Goal: Communication & Community: Answer question/provide support

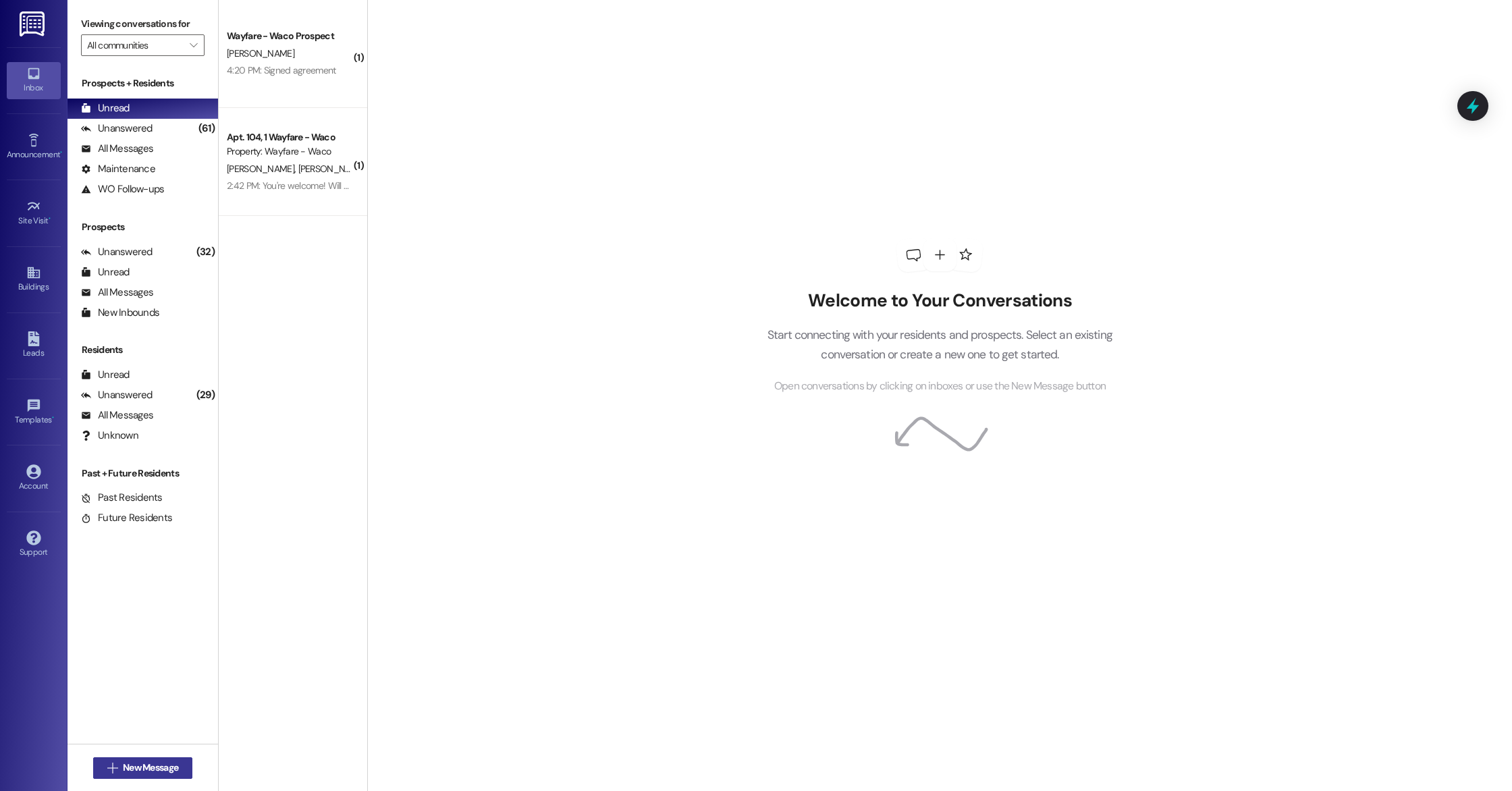
click at [150, 758] on button " New Message" at bounding box center [143, 768] width 100 height 22
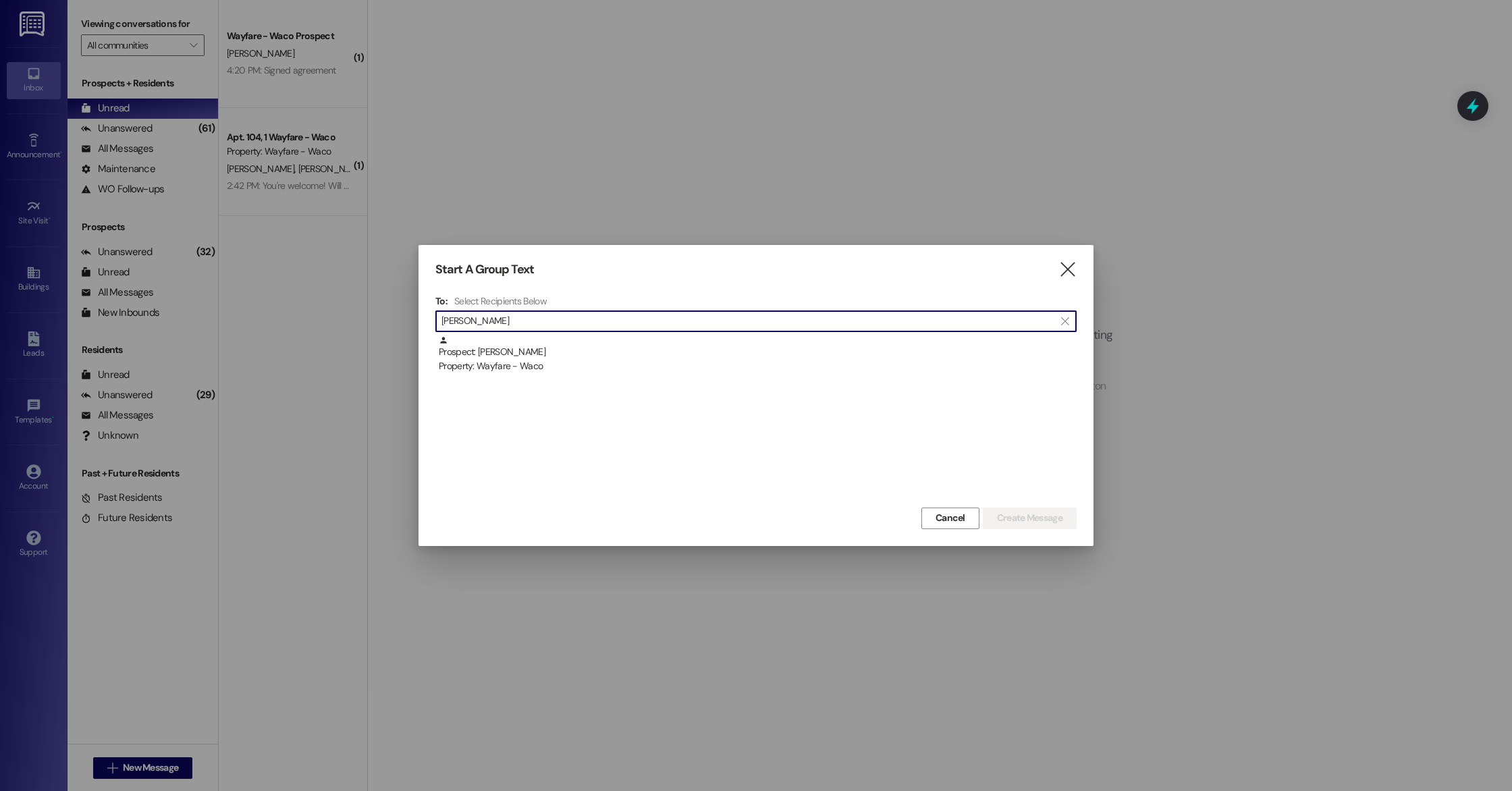
type input "[PERSON_NAME]"
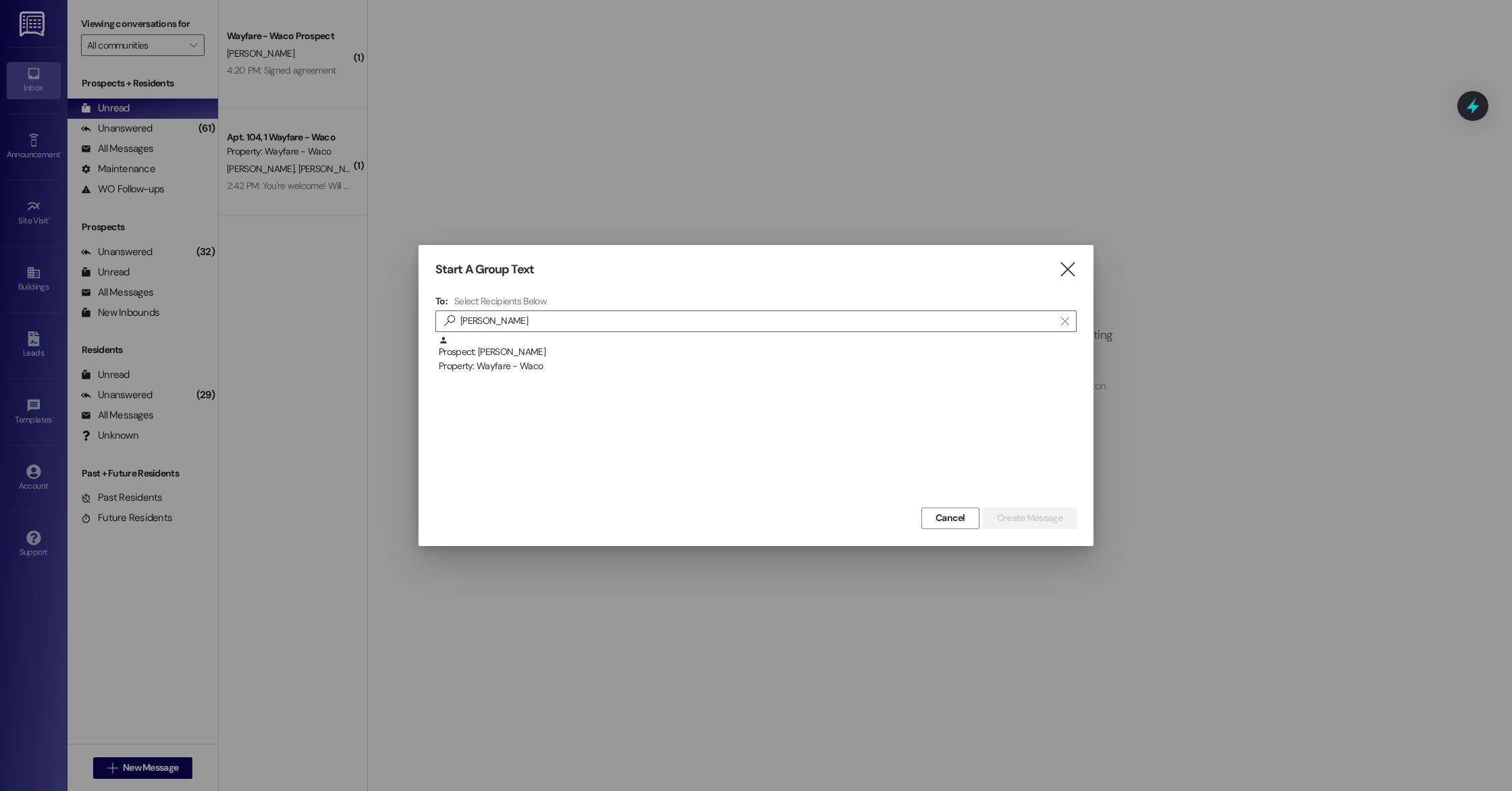
click at [741, 374] on div "Prospect: [PERSON_NAME] Property: Wayfare - [GEOGRAPHIC_DATA]" at bounding box center [756, 420] width 641 height 169
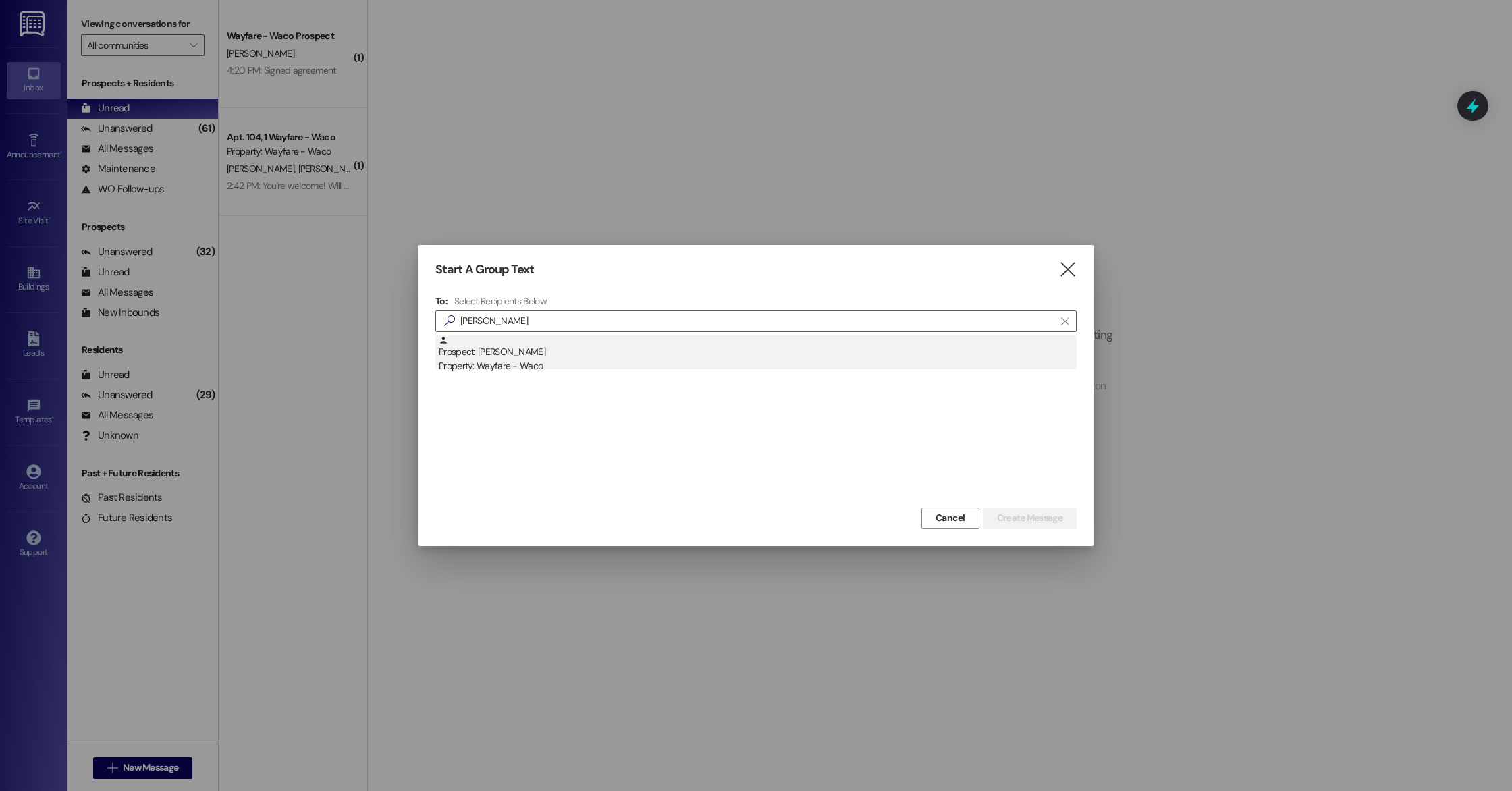
click at [741, 359] on div "Property: Wayfare - Waco" at bounding box center [758, 366] width 638 height 14
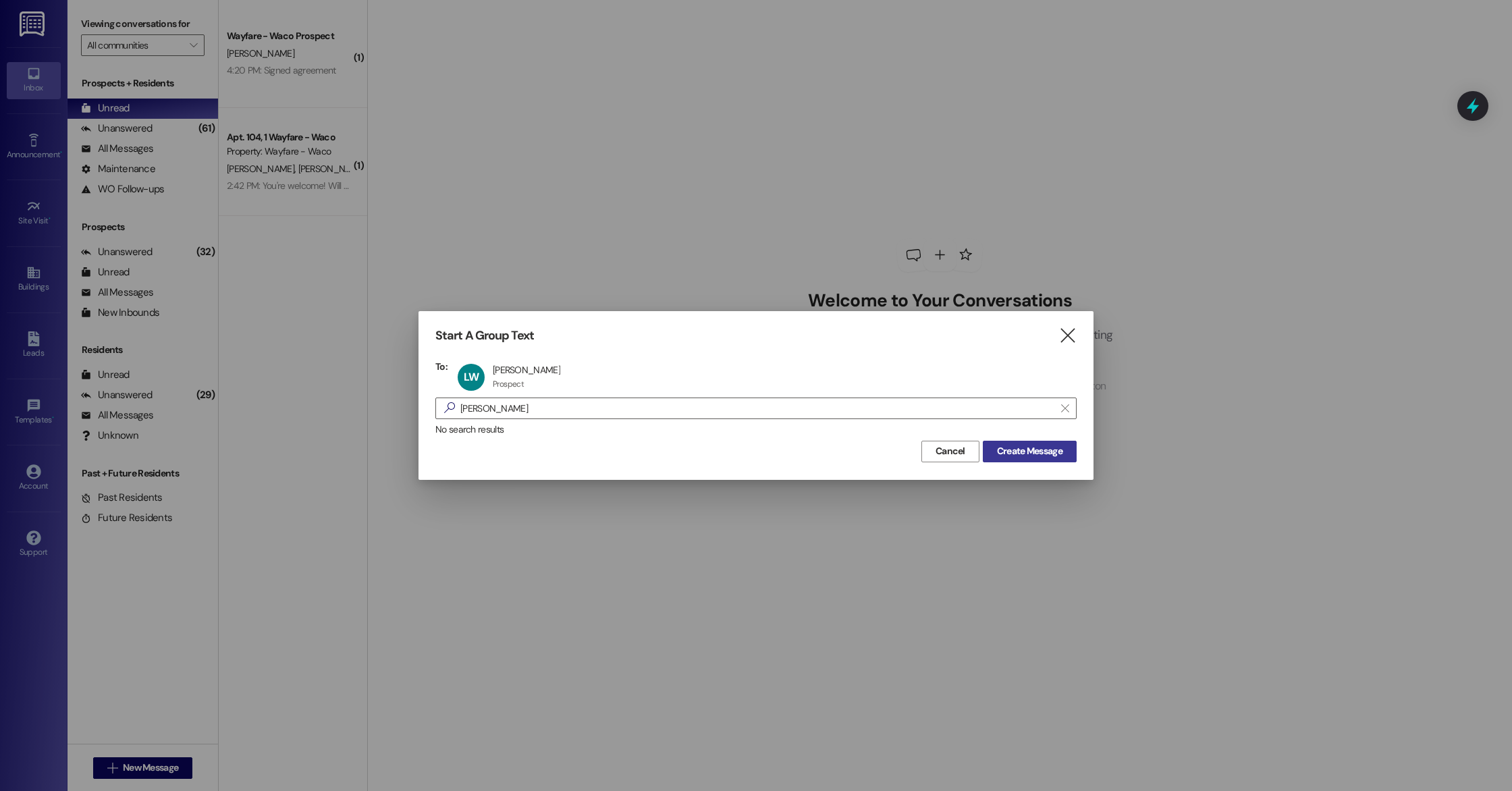
click at [1052, 461] on button "Create Message" at bounding box center [1030, 451] width 94 height 22
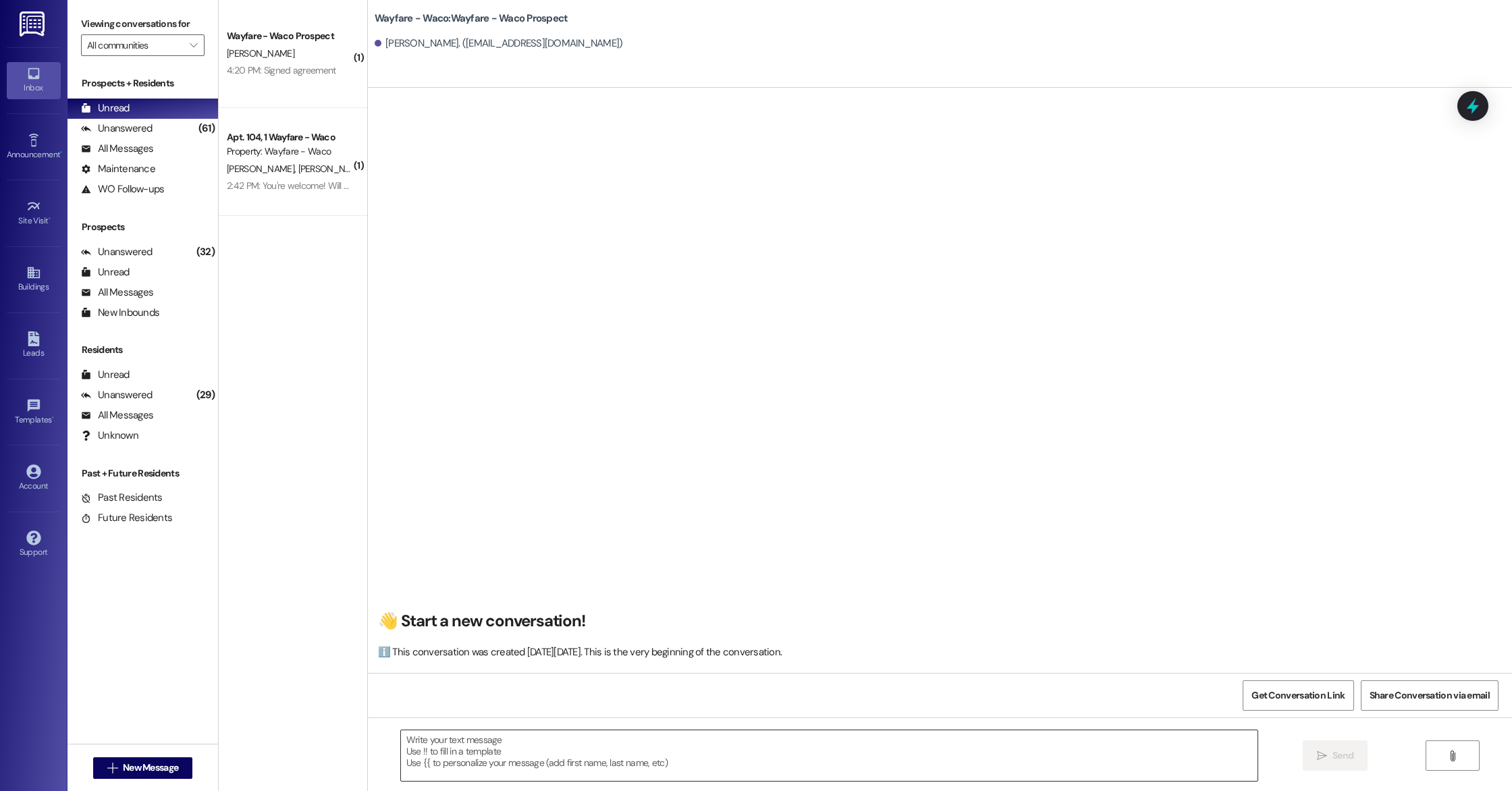
click at [698, 762] on textarea at bounding box center [829, 756] width 857 height 51
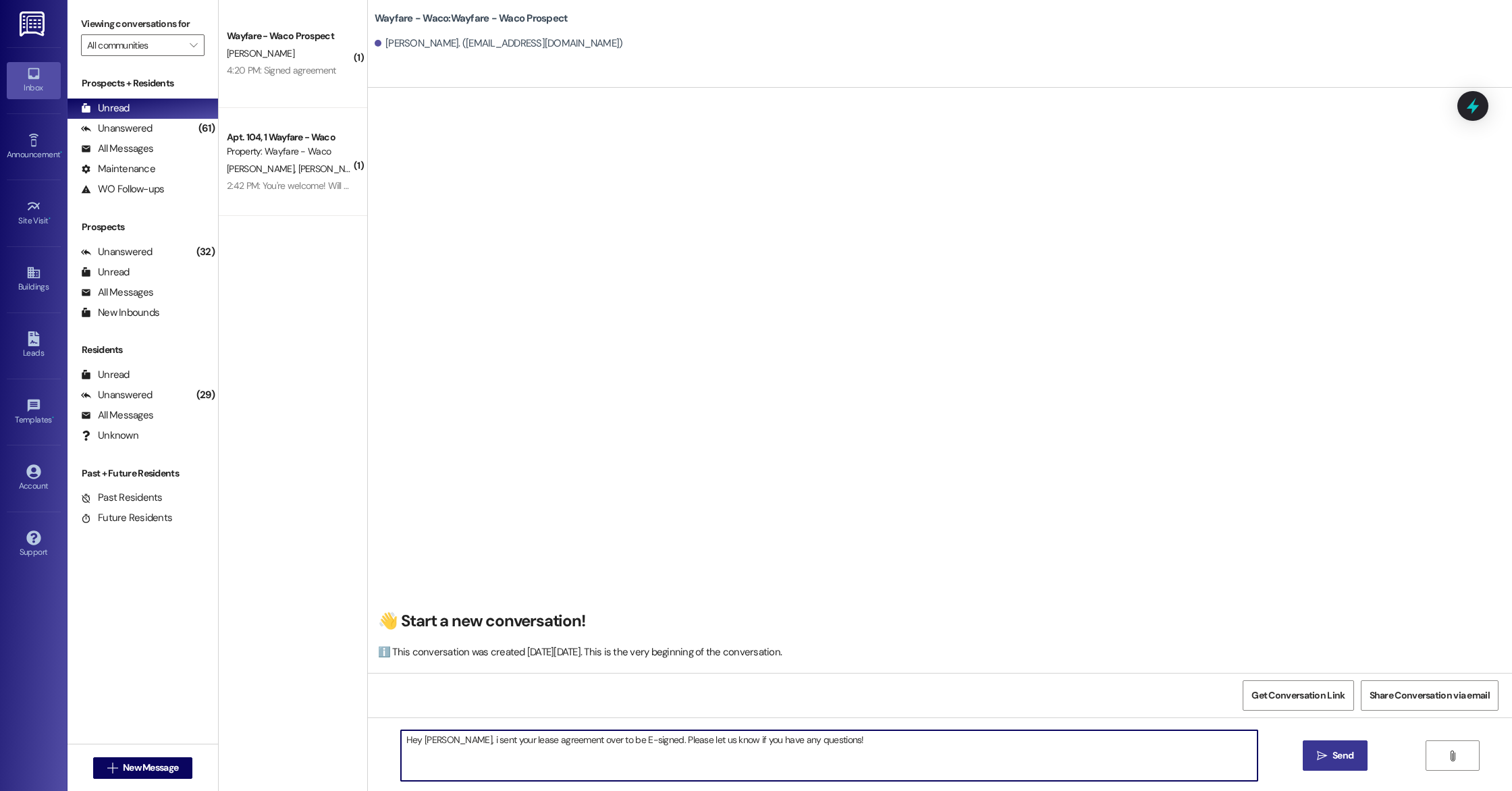
type textarea "Hey [PERSON_NAME], i sent your lease agreement over to be E-signed. Please let …"
click at [1347, 758] on span "Send" at bounding box center [1343, 756] width 21 height 14
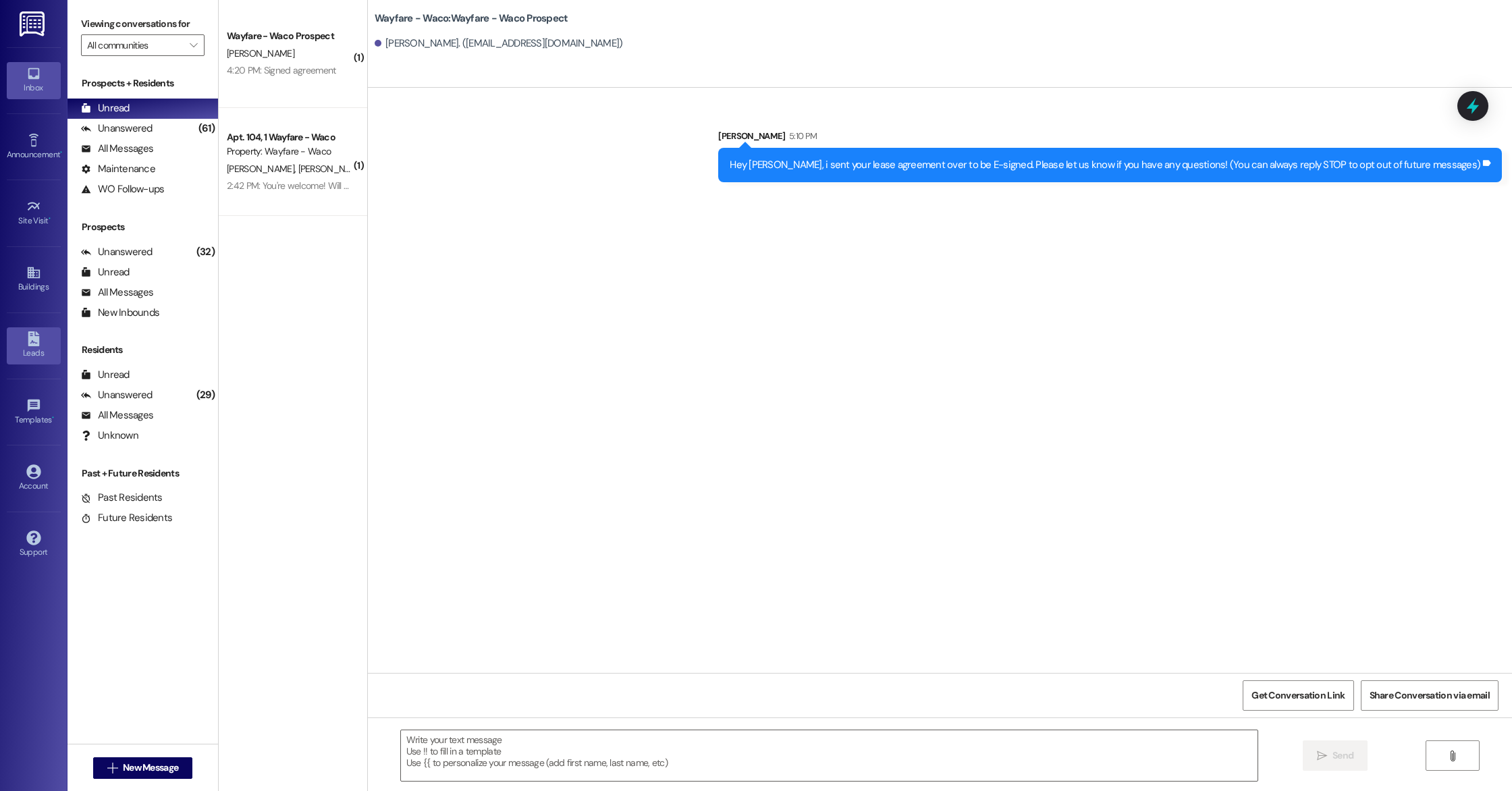
click at [29, 335] on icon at bounding box center [33, 339] width 11 height 15
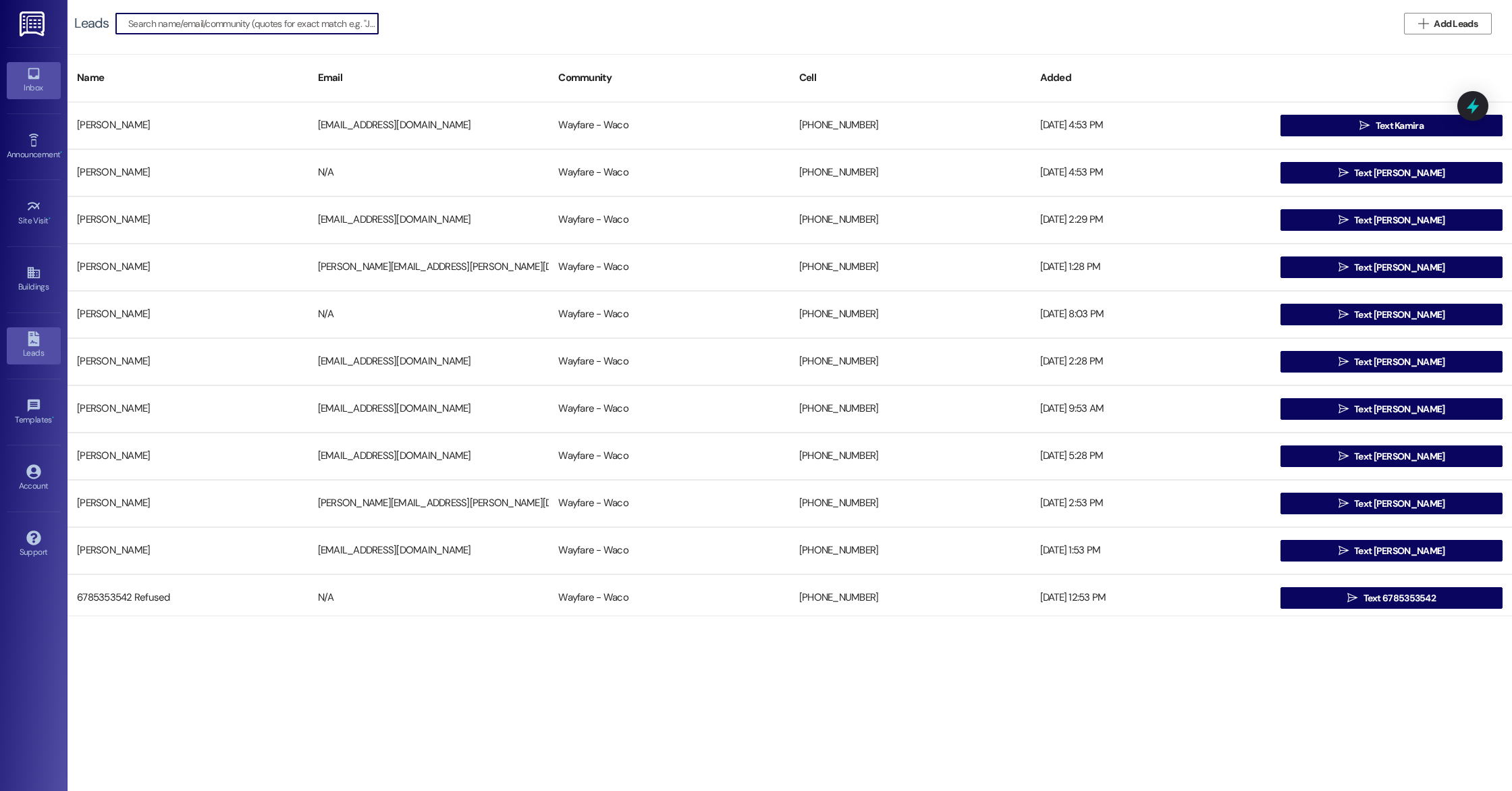
click at [31, 83] on div "Inbox" at bounding box center [34, 88] width 68 height 14
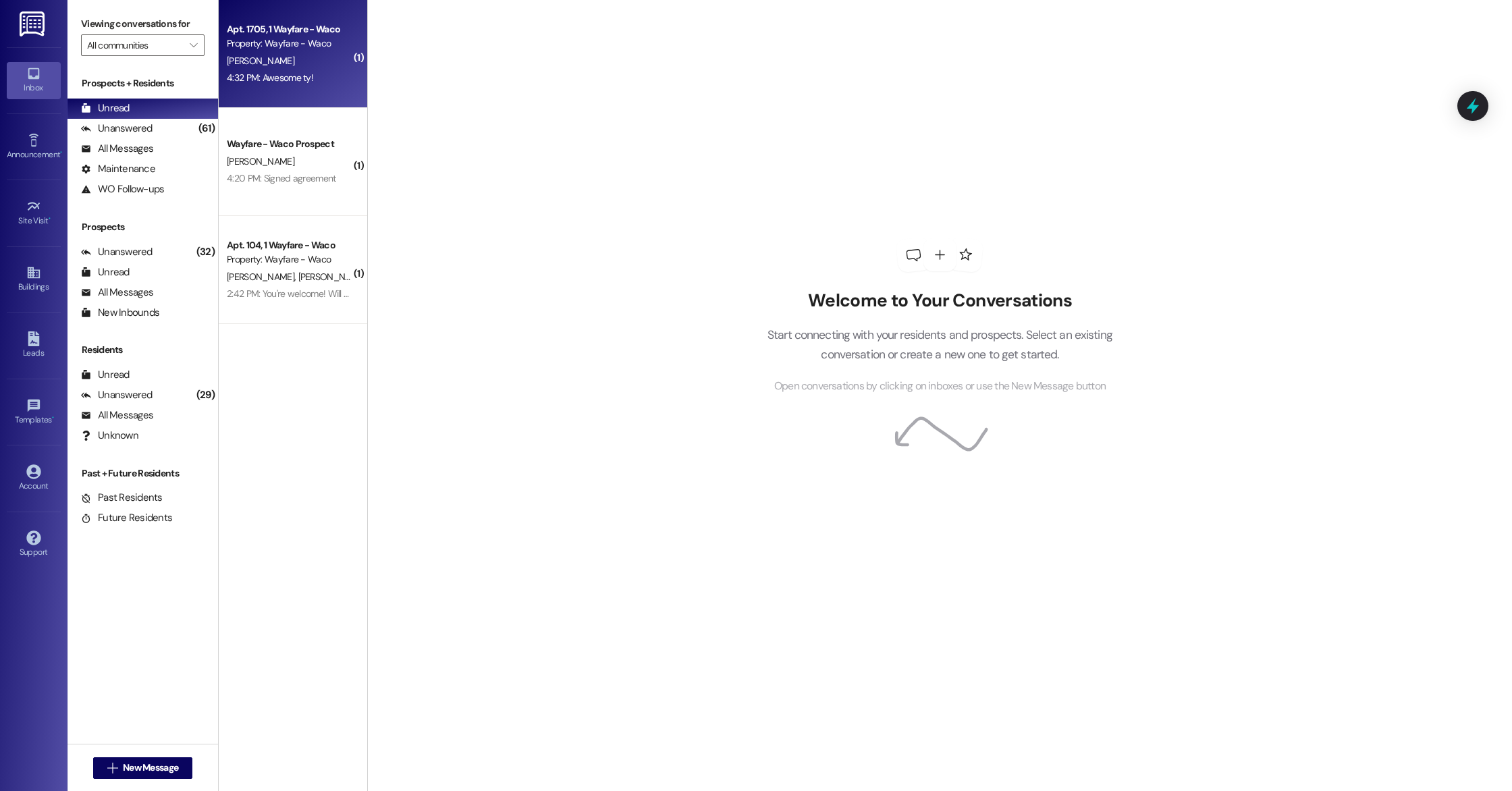
click at [299, 71] on div "4:32 PM: Awesome ty! 4:32 PM: Awesome ty!" at bounding box center [269, 78] width 86 height 12
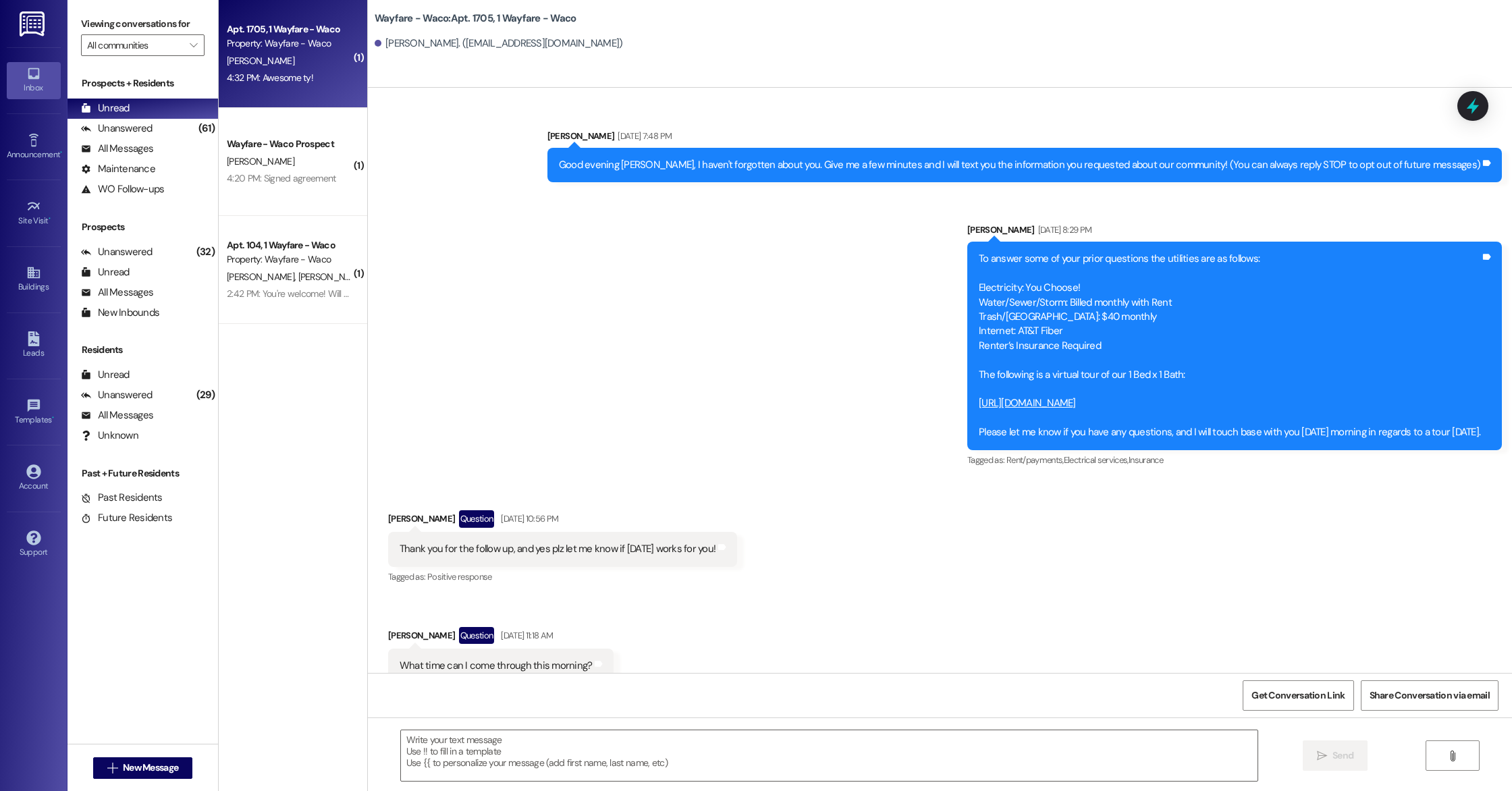
scroll to position [18659, 0]
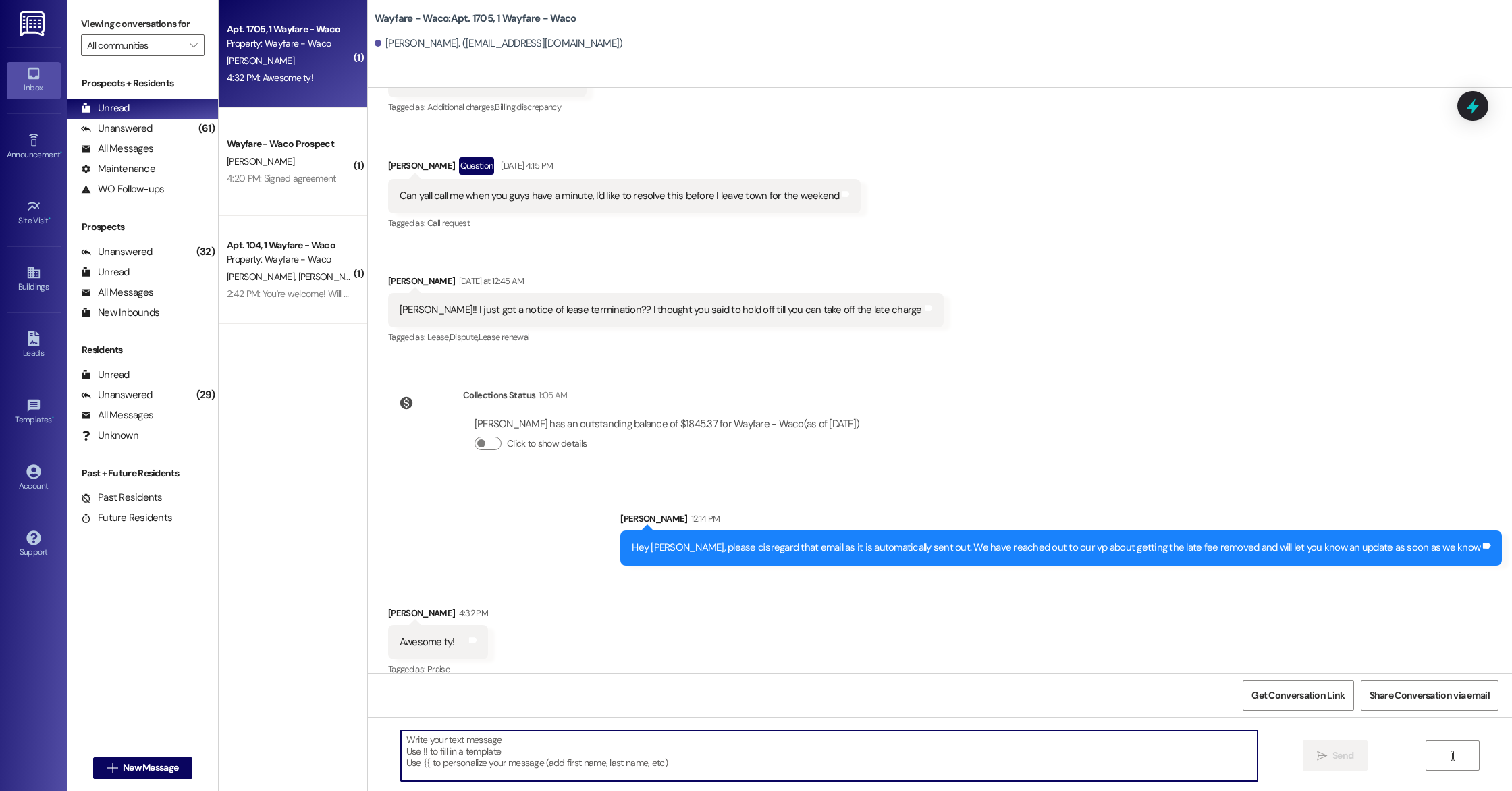
click at [684, 763] on textarea at bounding box center [829, 756] width 857 height 51
click at [435, 740] on textarea "Hey [PERSON_NAME]! The late fee has been removed so you are good to pay now! Pl…" at bounding box center [829, 756] width 857 height 51
click at [908, 750] on textarea "Hey [PERSON_NAME], the late fee has been removed so you are good to pay now! Pl…" at bounding box center [829, 756] width 857 height 51
type textarea "Hey [PERSON_NAME], the late fee has been removed so you are good to pay now! Pl…"
click at [1330, 774] on div "Hey [PERSON_NAME], the late fee has been removed so you are good to pay now! Pl…" at bounding box center [940, 768] width 1144 height 101
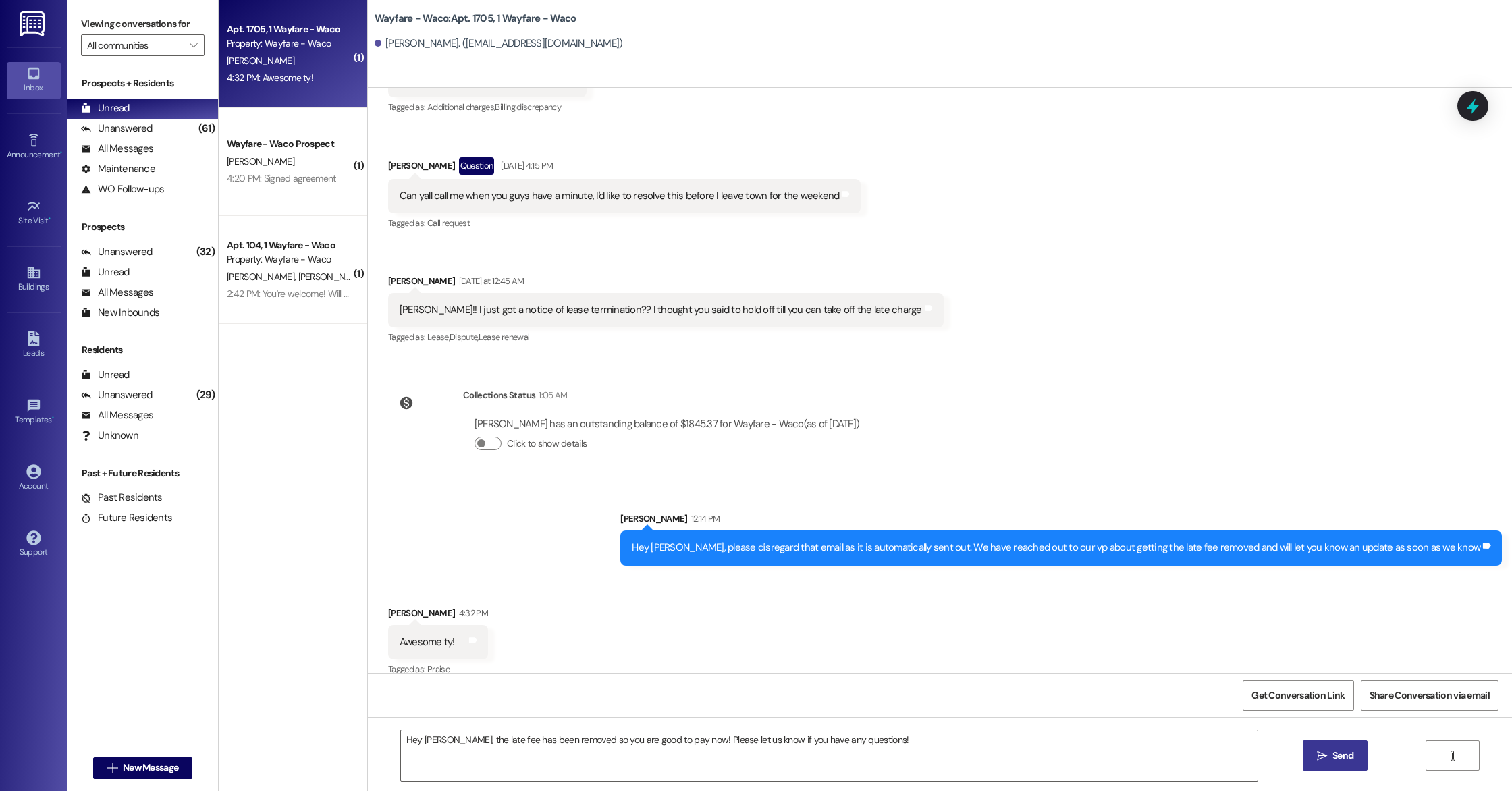
click at [1333, 747] on button " Send" at bounding box center [1335, 755] width 65 height 30
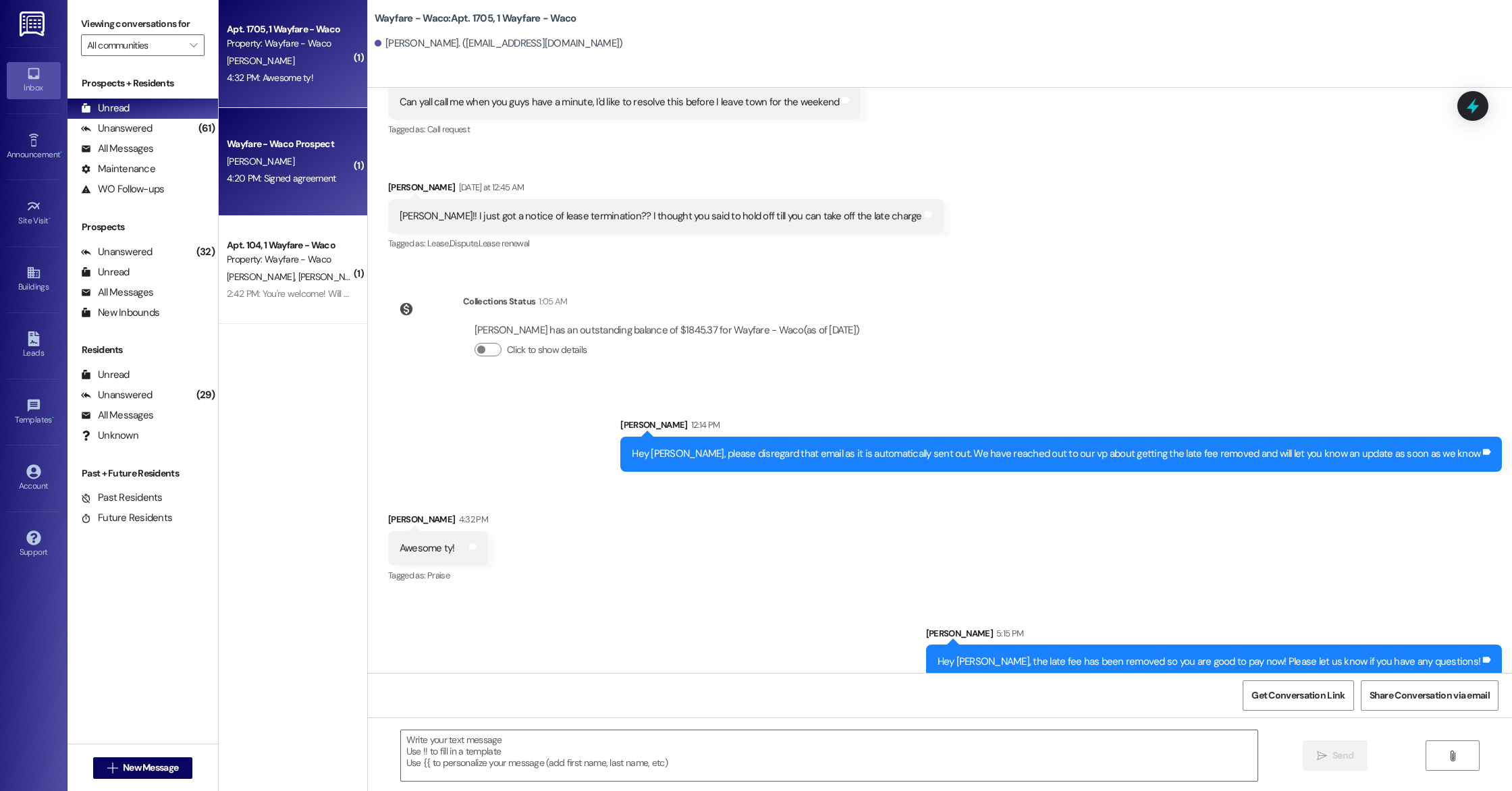
click at [284, 167] on div "[PERSON_NAME]" at bounding box center [289, 161] width 127 height 17
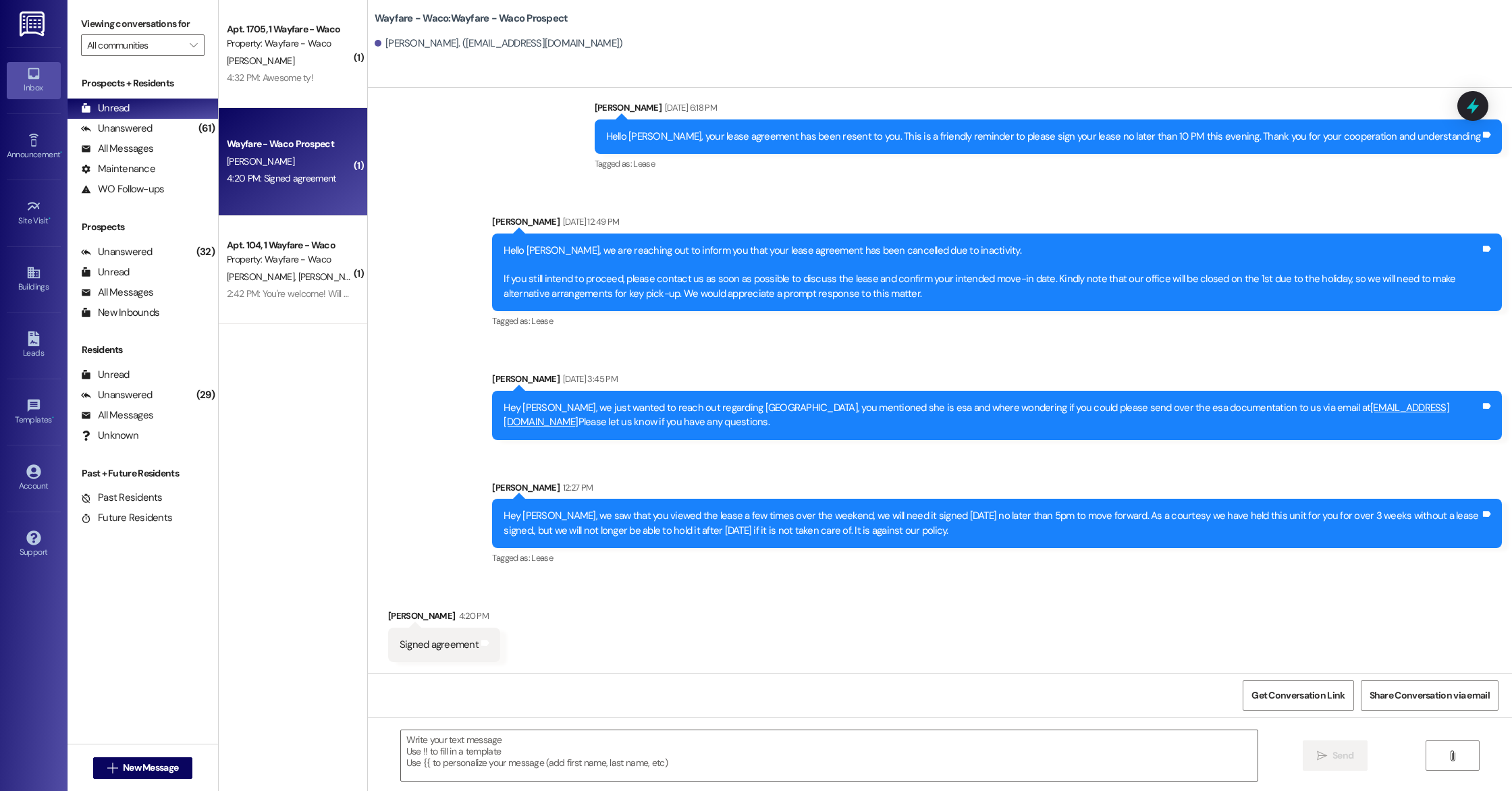
scroll to position [755, 0]
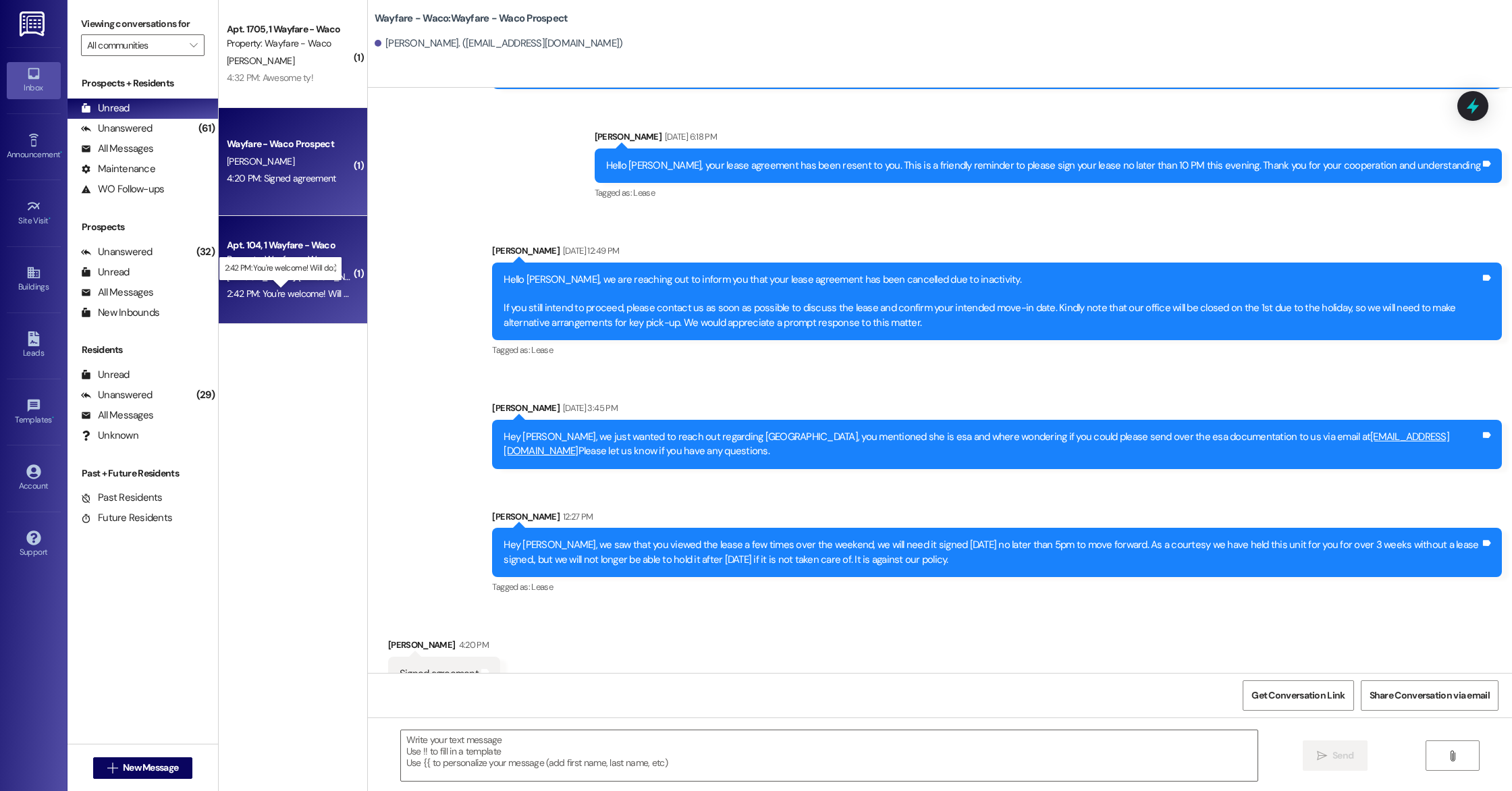
click at [323, 295] on div "2:42 PM: You're welcome! Will do:) 2:42 PM: You're welcome! Will do:)" at bounding box center [292, 294] width 132 height 12
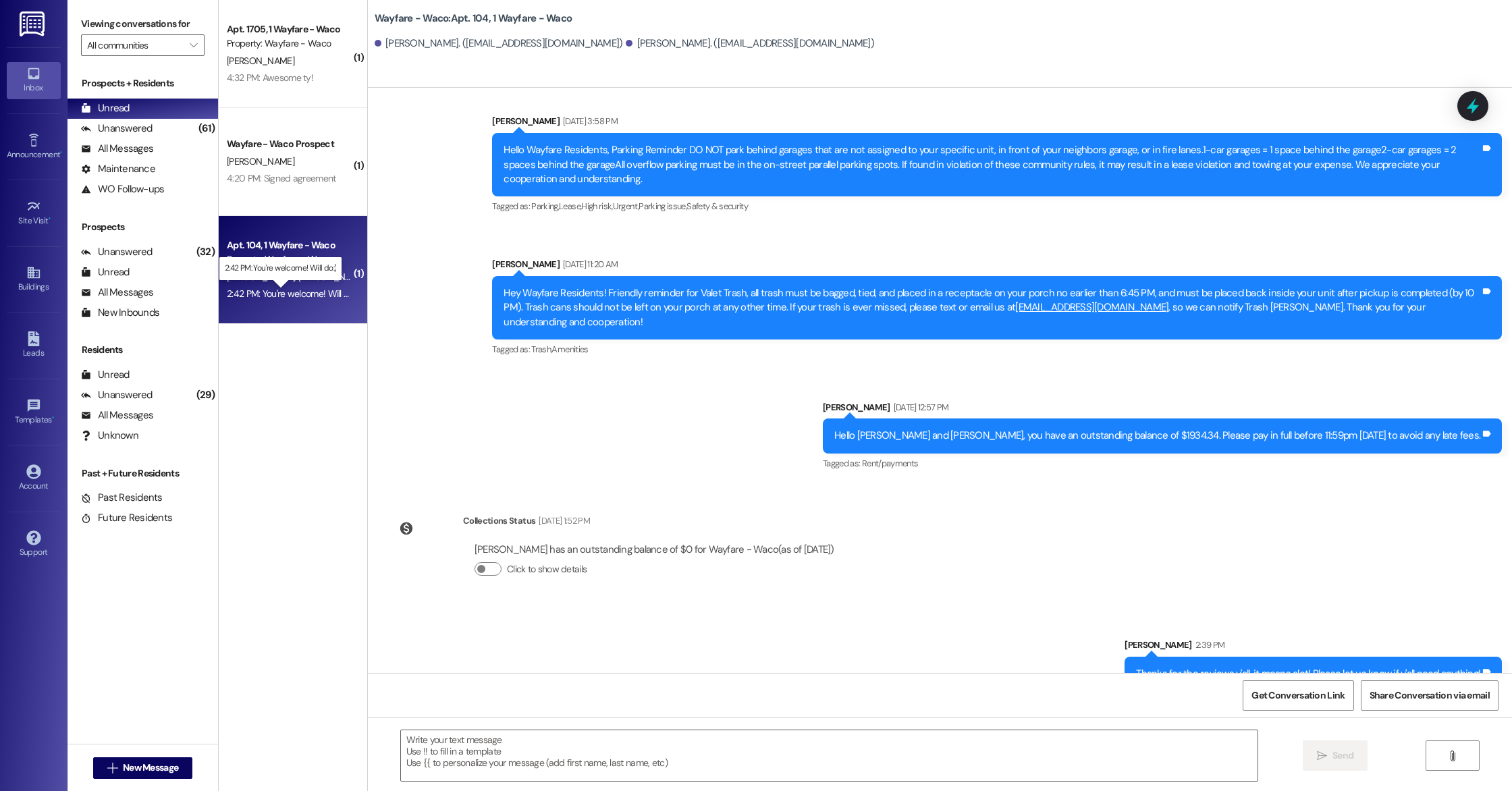
scroll to position [9522, 0]
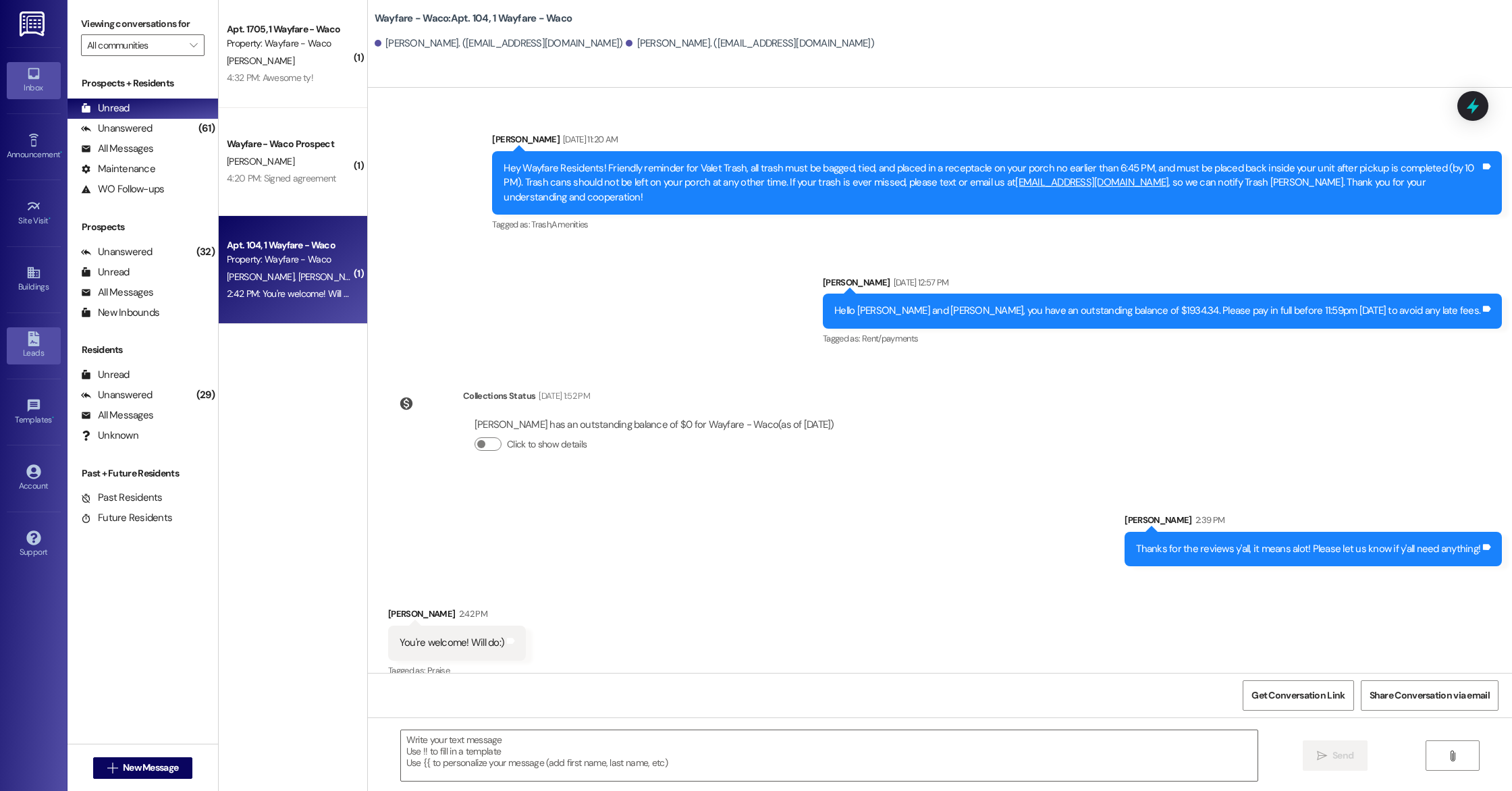
click at [37, 350] on div "Leads" at bounding box center [34, 354] width 68 height 14
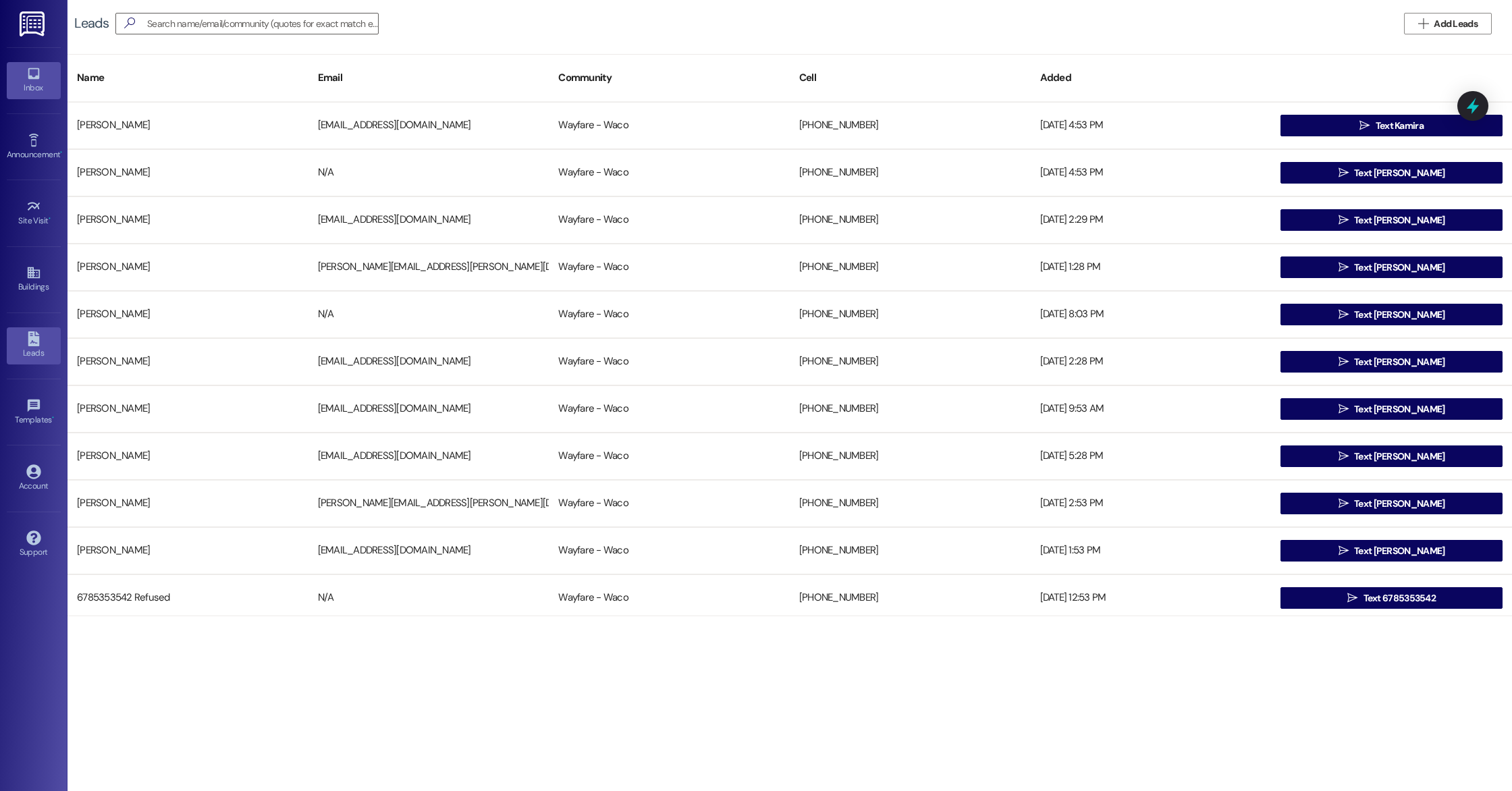
click at [32, 83] on div "Inbox" at bounding box center [34, 88] width 68 height 14
